Goal: Find contact information: Find contact information

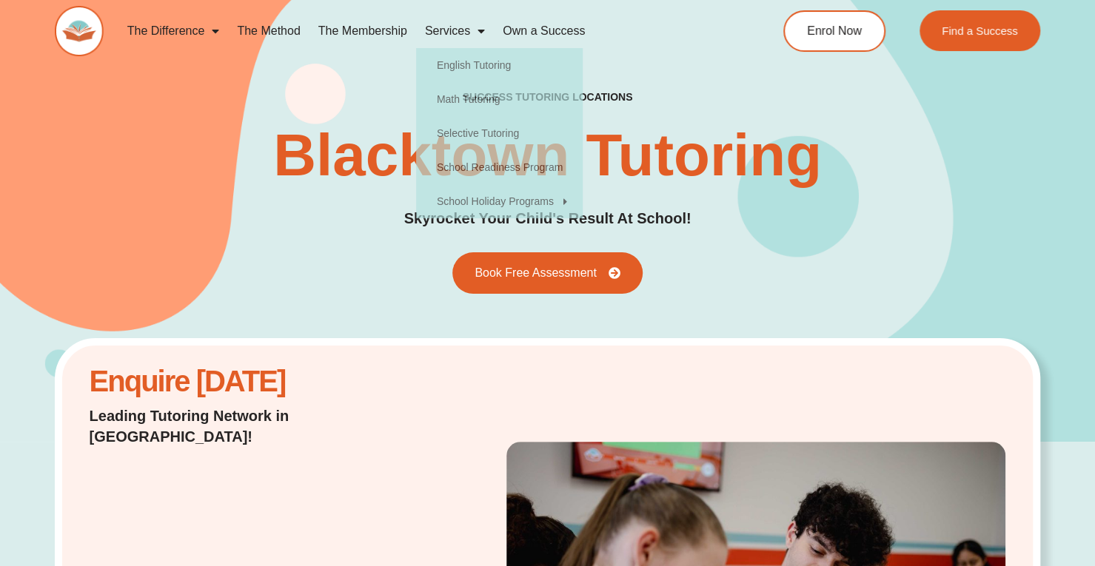
click at [324, 98] on div "success tutoring locations Blacktown Tutoring Skyrocket Your Child's Result At …" at bounding box center [547, 192] width 985 height 204
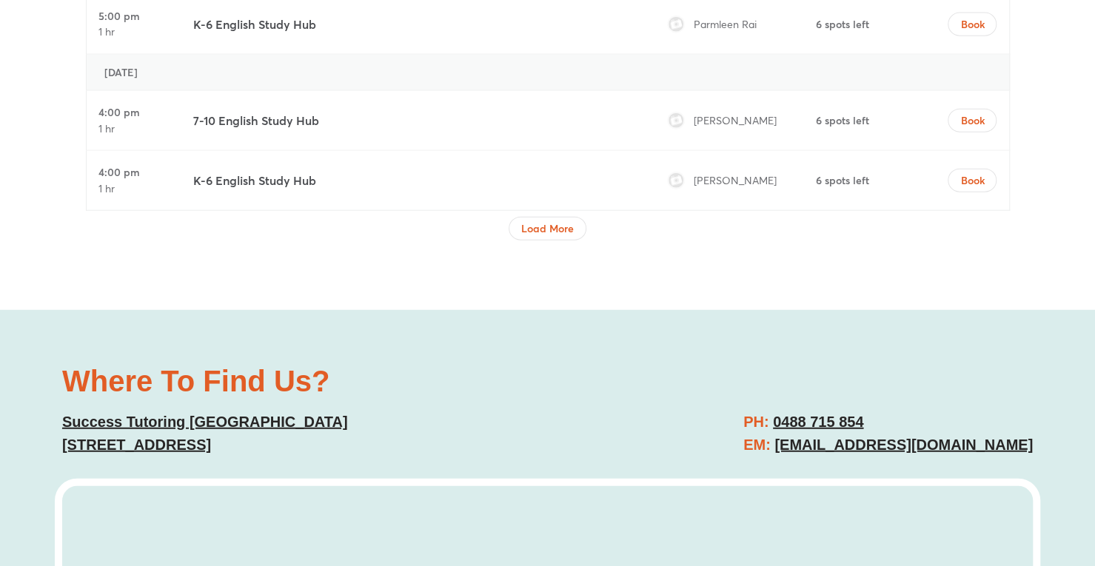
scroll to position [5276, 0]
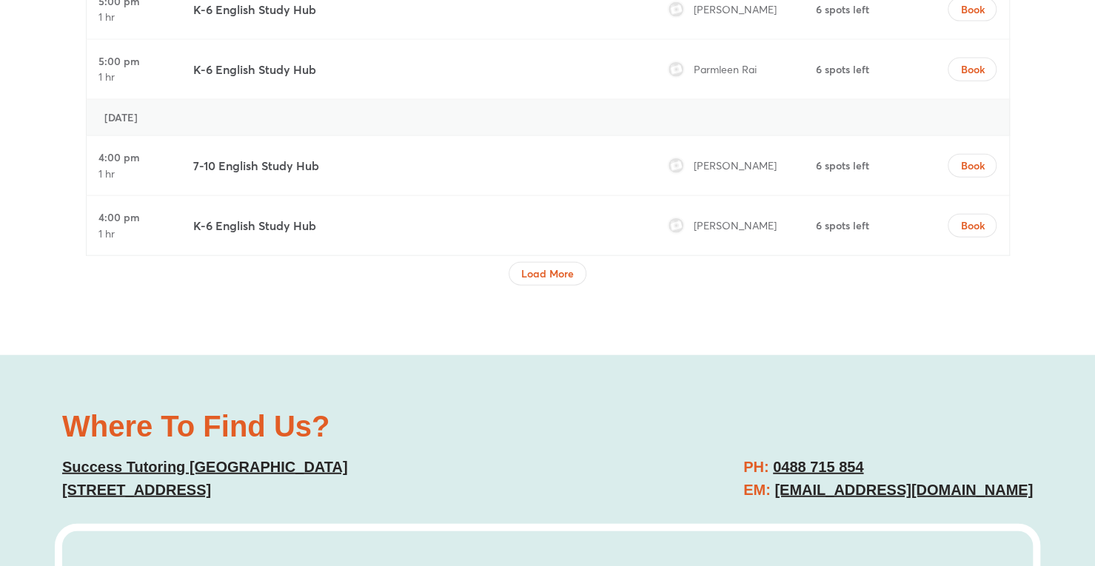
drag, startPoint x: 1045, startPoint y: 358, endPoint x: 774, endPoint y: 369, distance: 271.1
copy link "[EMAIL_ADDRESS][DOMAIN_NAME]"
